Goal: Task Accomplishment & Management: Manage account settings

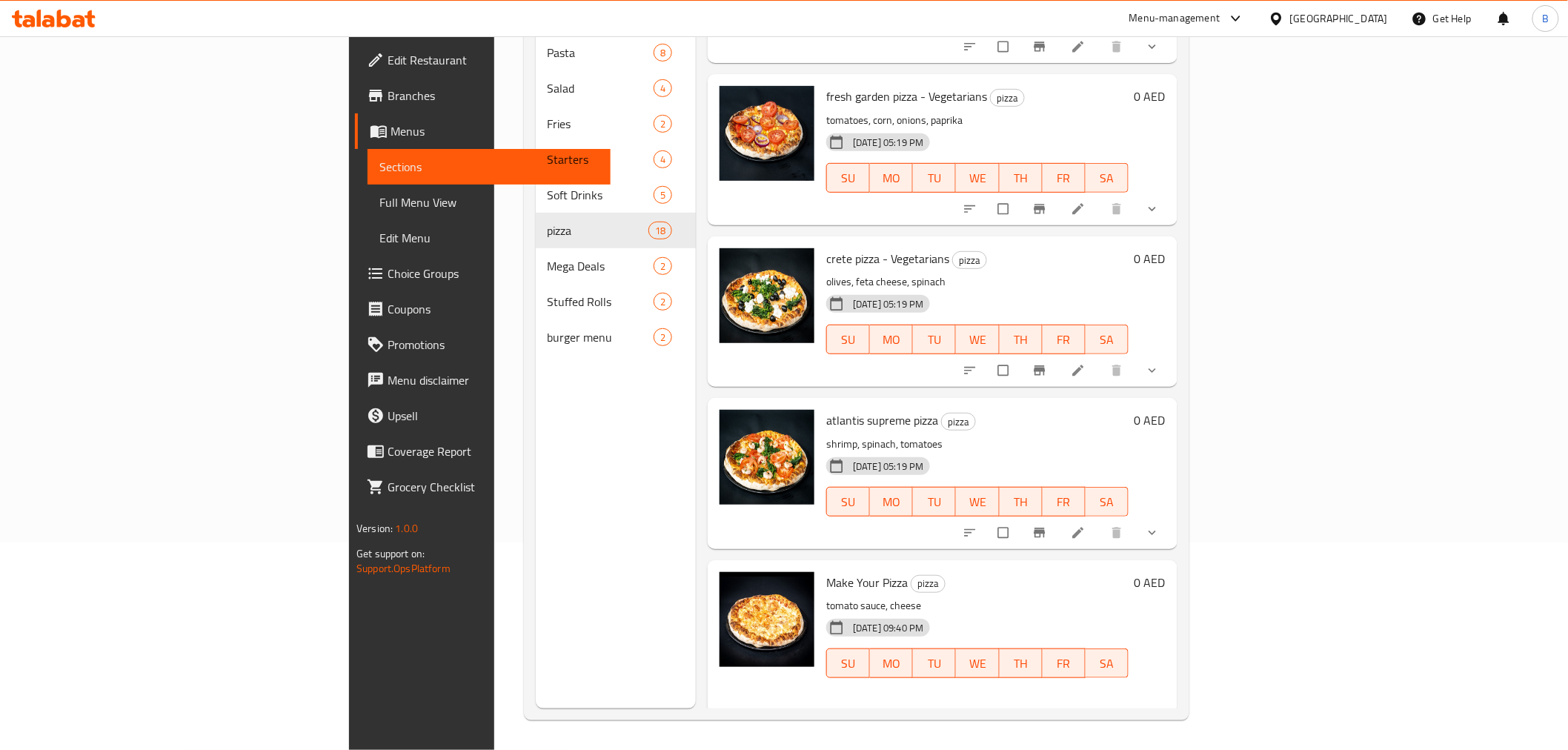
scroll to position [2238, 0]
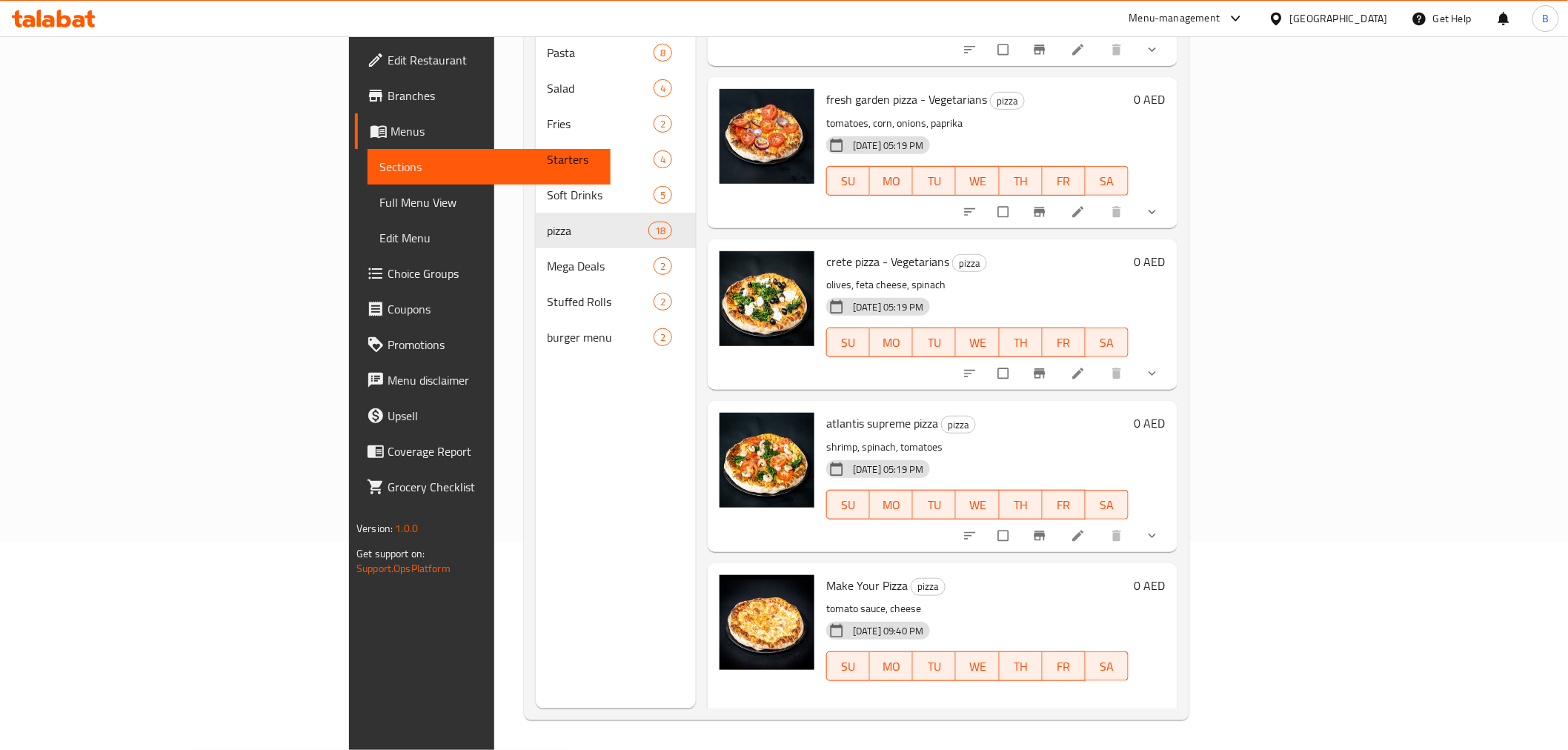
click at [1171, 520] on div at bounding box center [1063, 536] width 218 height 33
click at [1160, 529] on icon "show more" at bounding box center [1152, 536] width 15 height 15
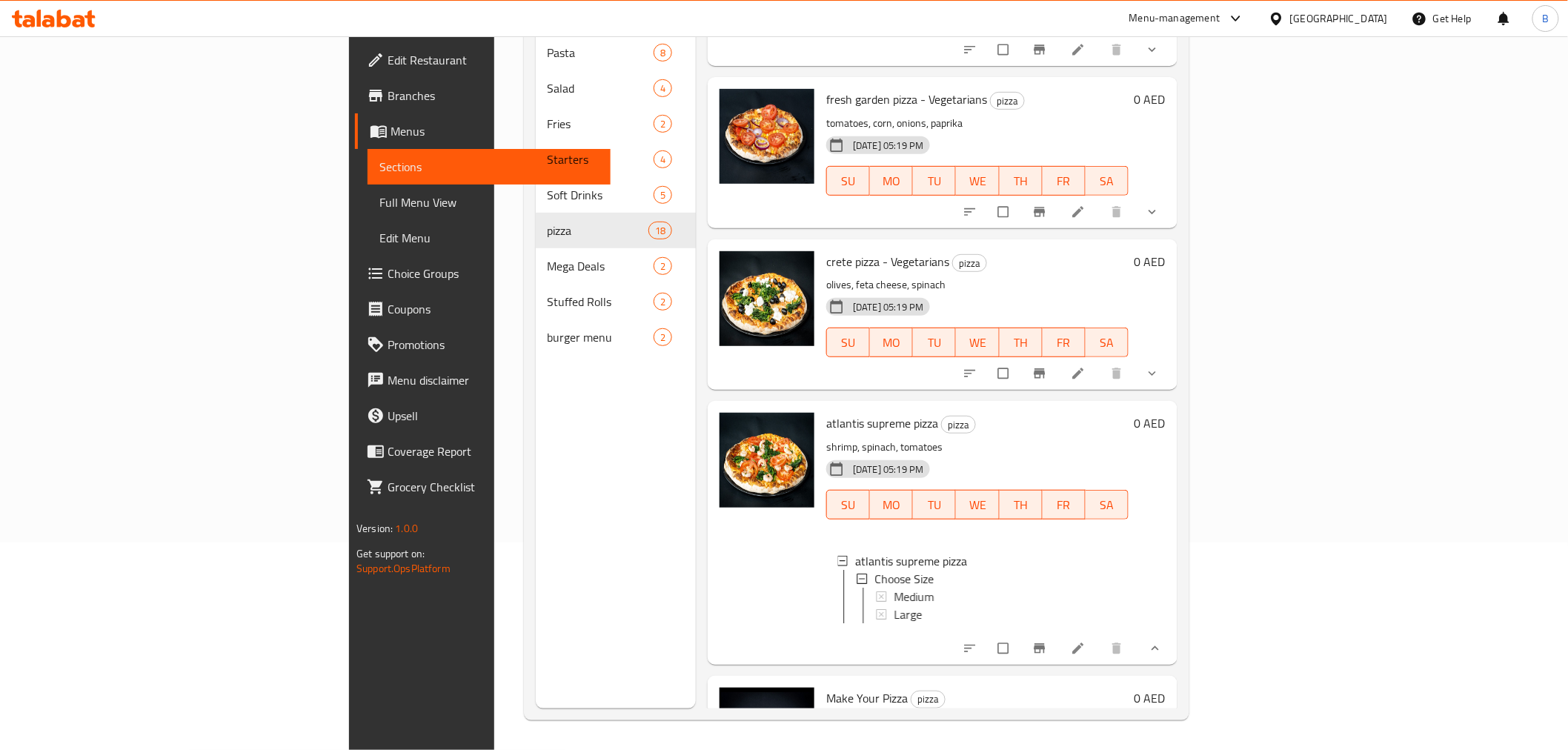
scroll to position [2, 0]
click at [893, 604] on span "Large" at bounding box center [907, 613] width 29 height 18
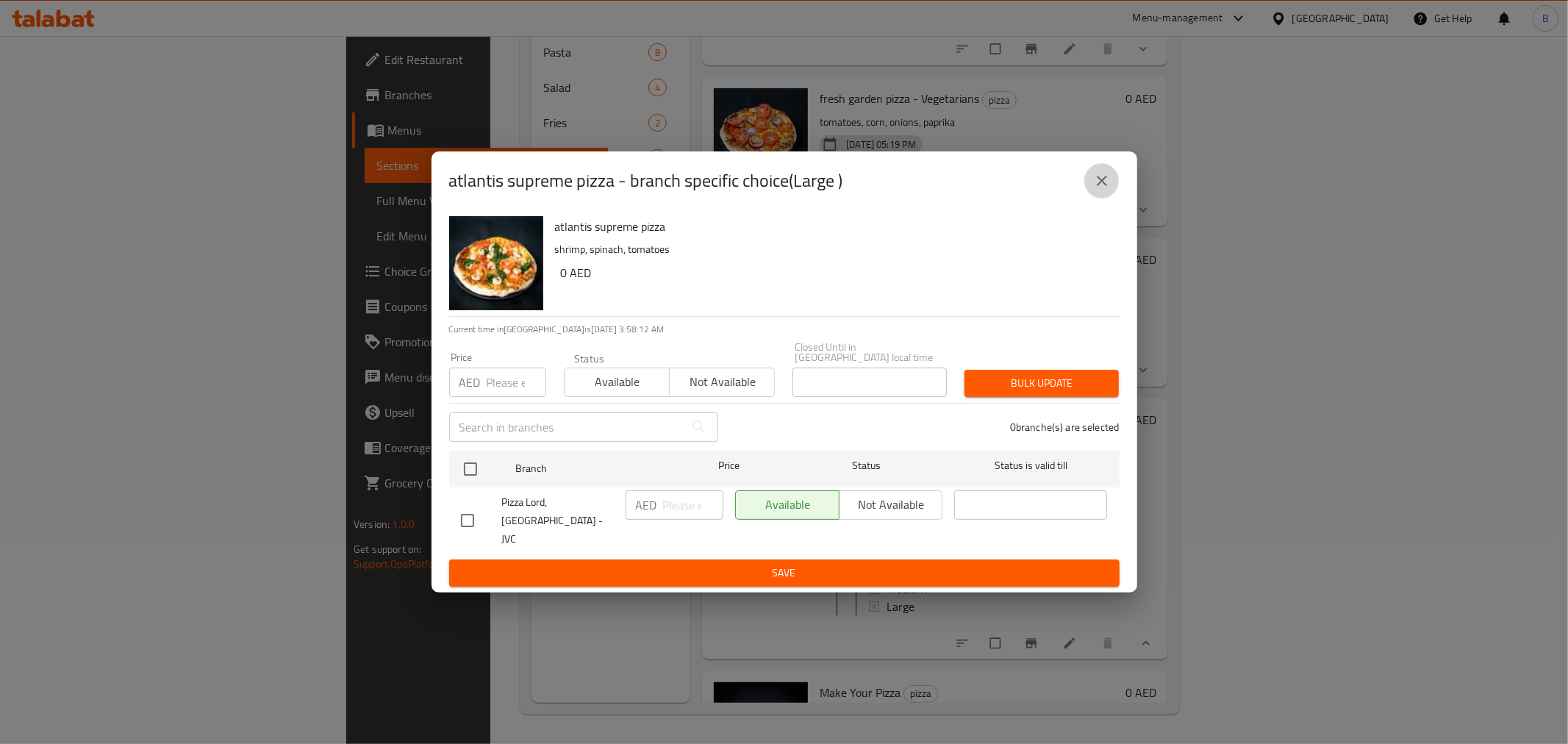
click at [1108, 188] on icon "close" at bounding box center [1102, 180] width 18 height 18
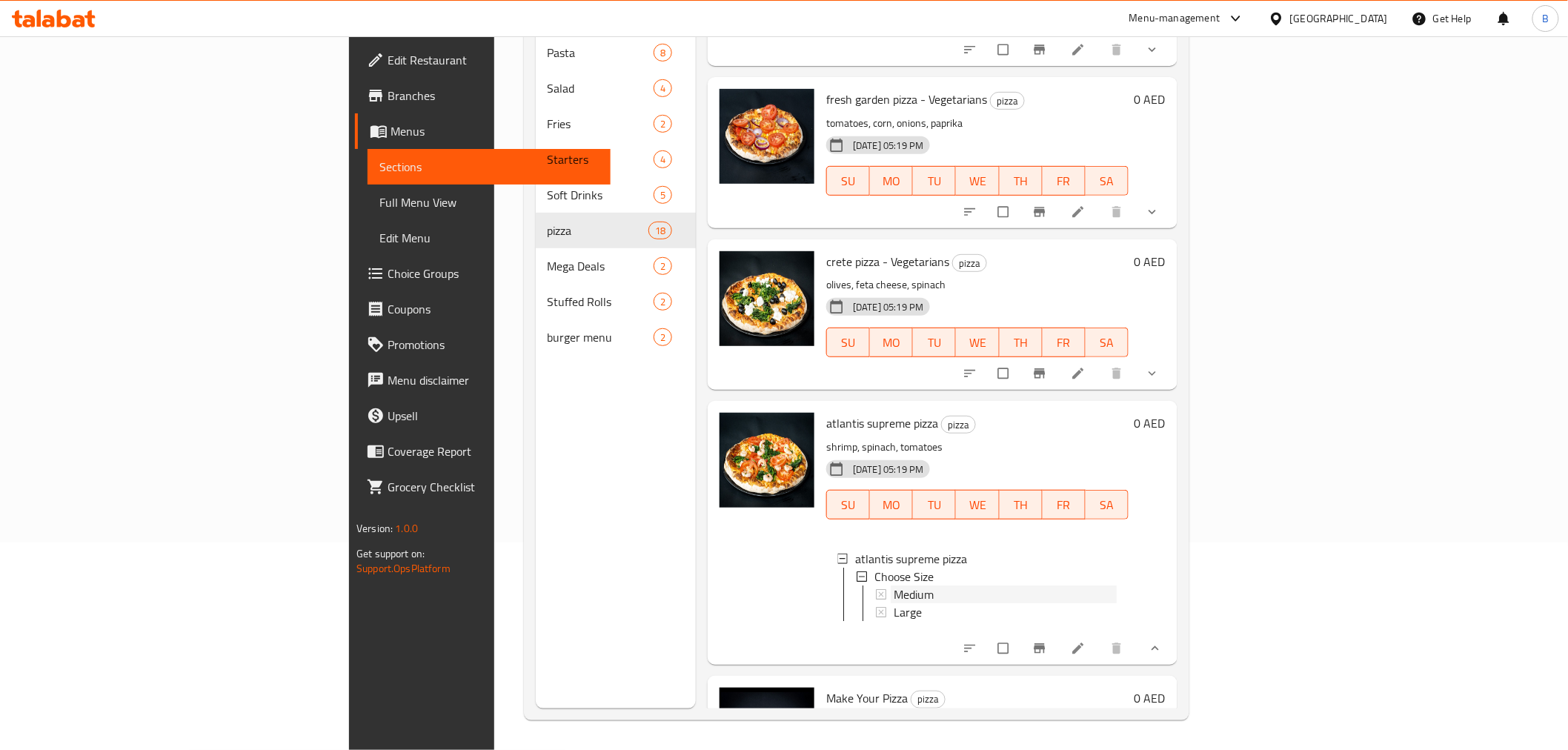
click at [893, 586] on span "Medium" at bounding box center [913, 595] width 40 height 18
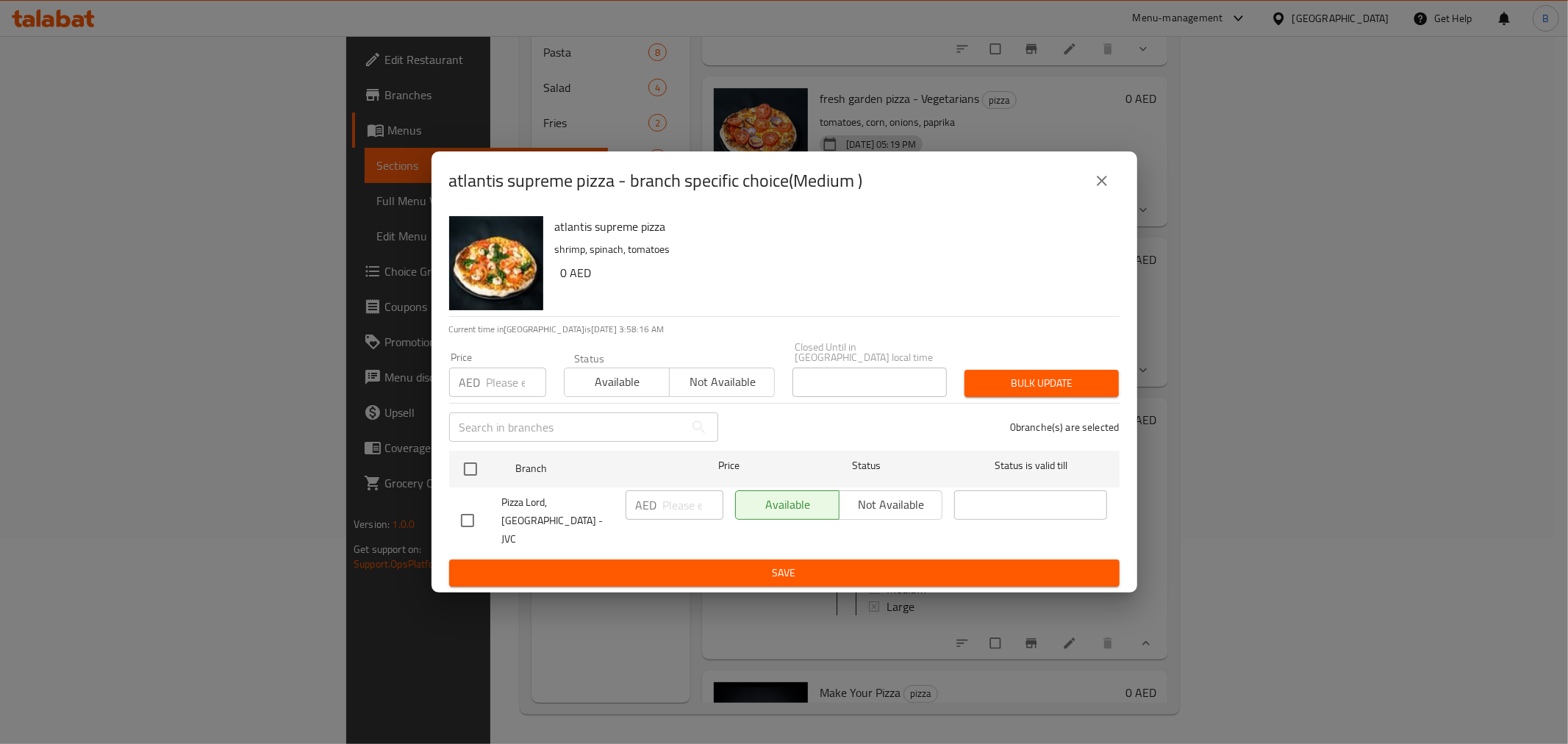
click at [1113, 195] on button "close" at bounding box center [1102, 181] width 35 height 35
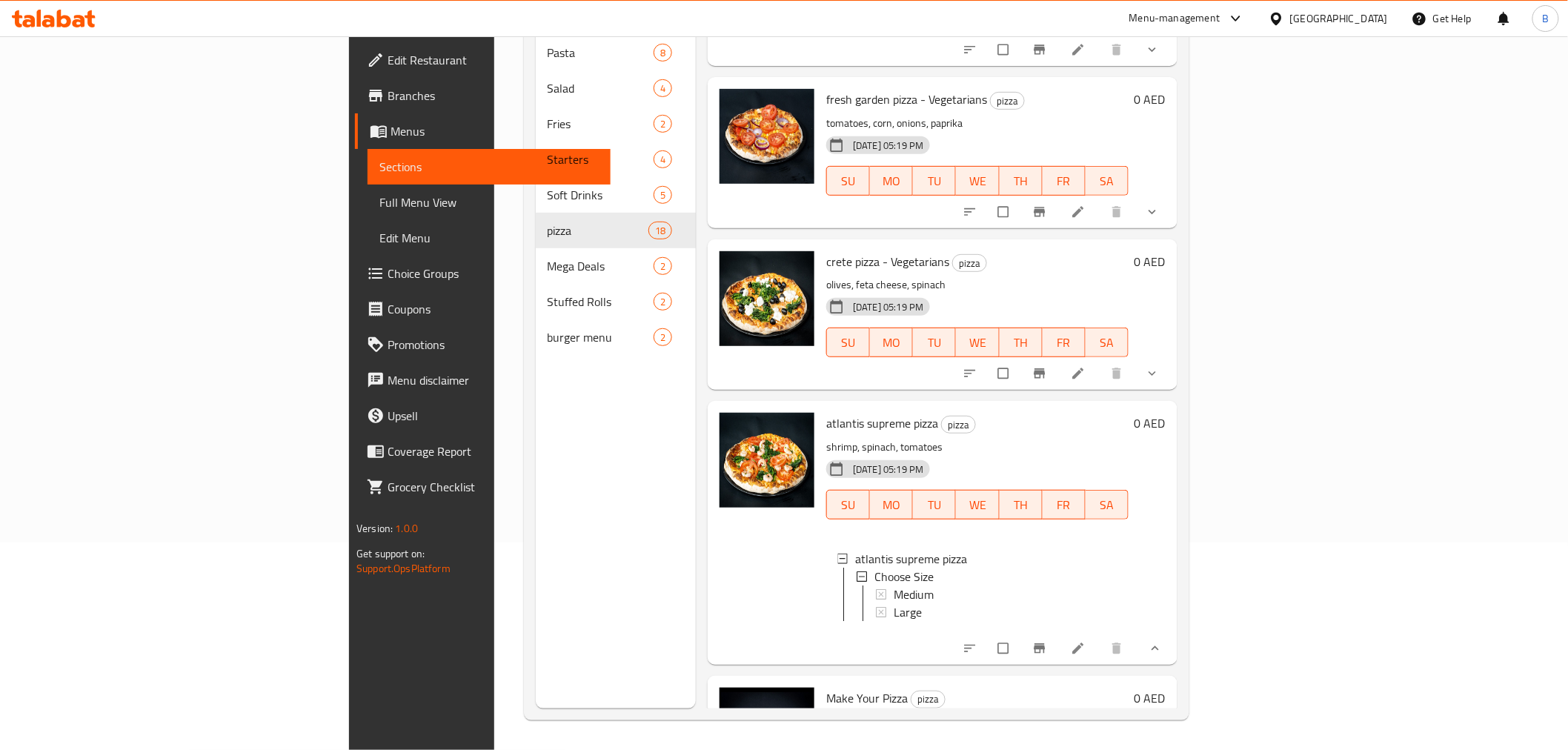
click at [1047, 641] on icon "Branch-specific-item" at bounding box center [1039, 648] width 15 height 15
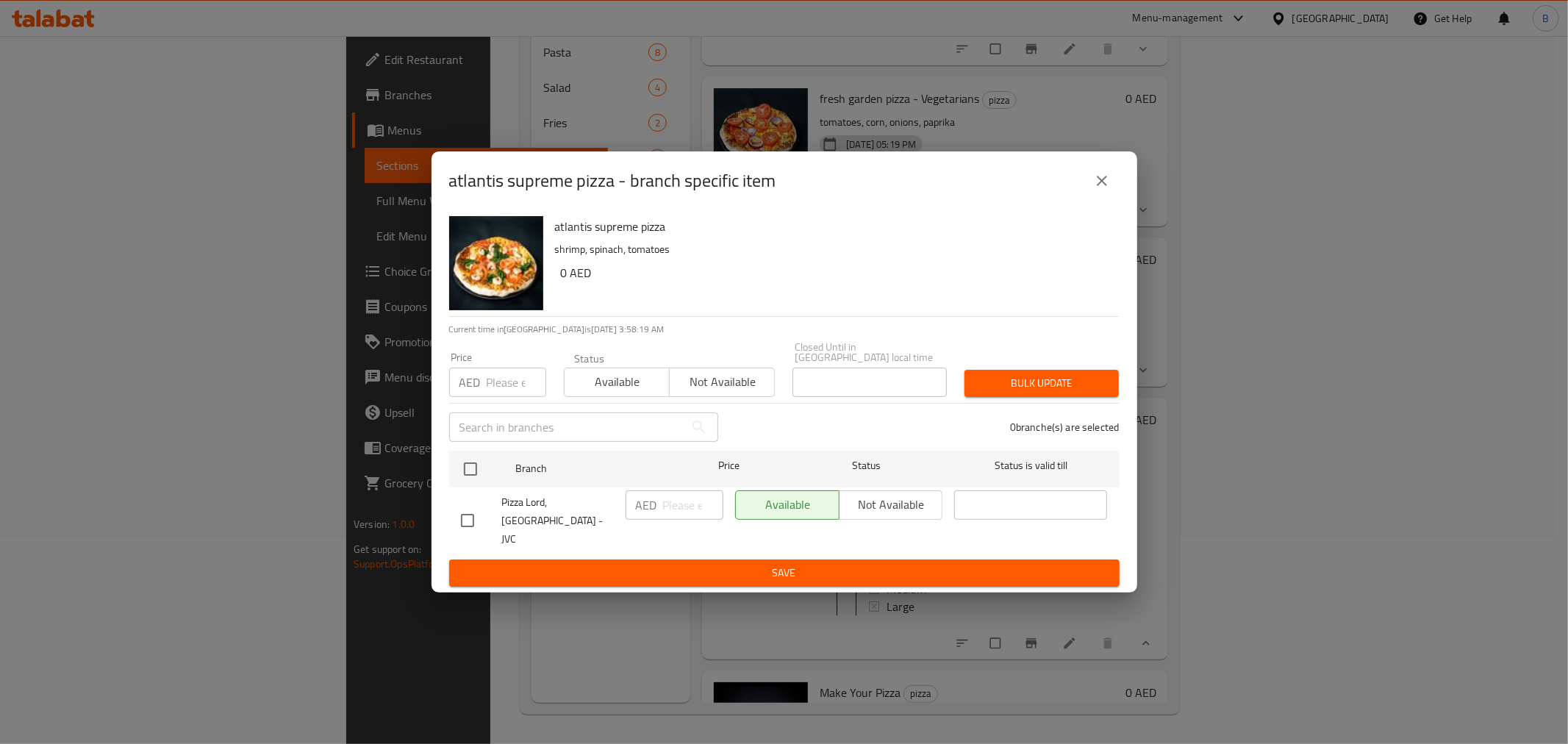
click at [1088, 187] on button "close" at bounding box center [1102, 181] width 35 height 35
